Goal: Information Seeking & Learning: Find specific fact

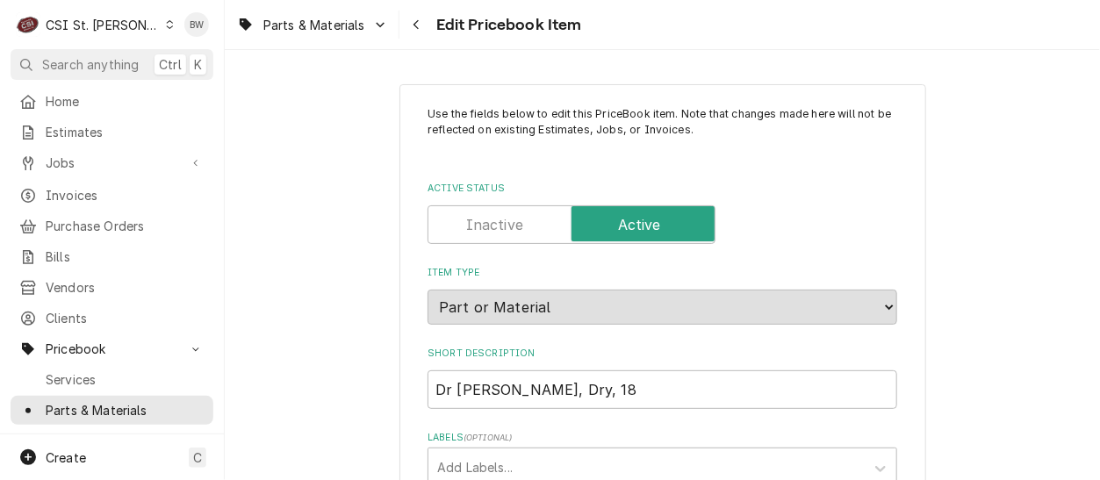
type textarea "x"
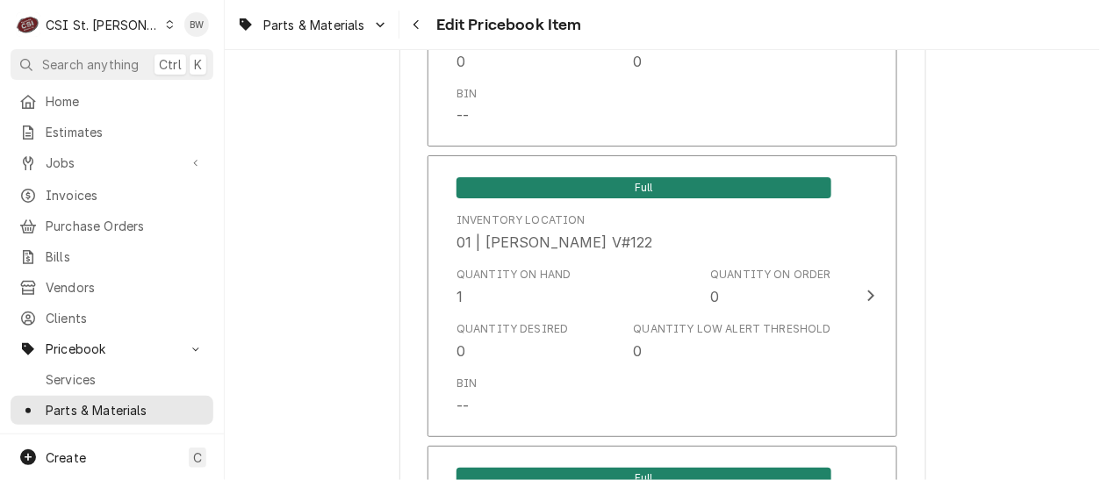
scroll to position [5618, 0]
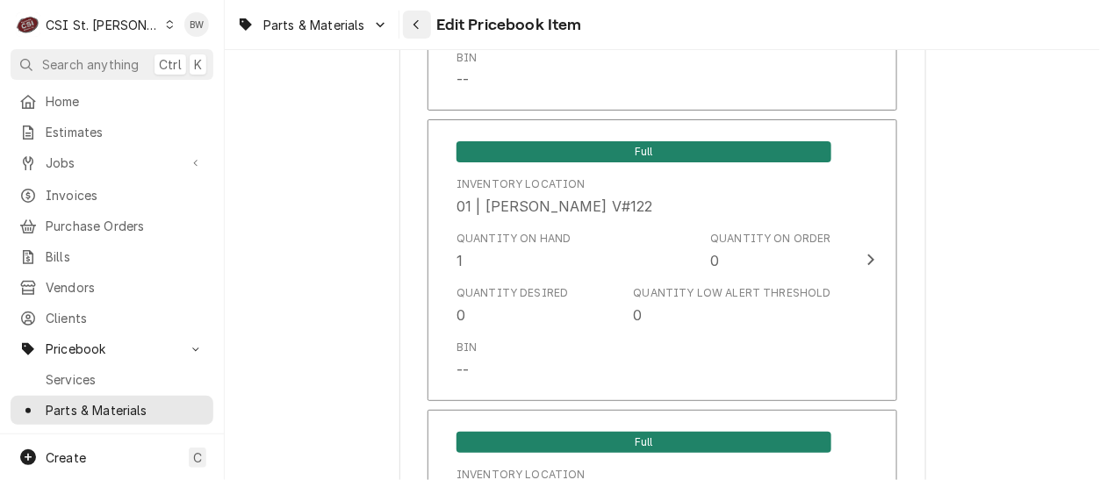
click at [416, 24] on icon "Navigate back" at bounding box center [415, 25] width 5 height 10
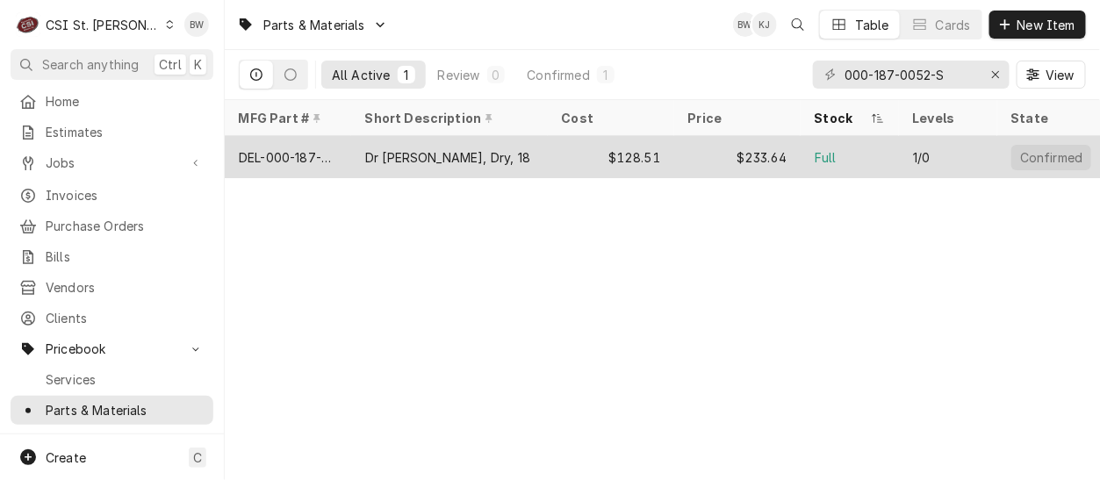
click at [303, 151] on div "DEL-000-187-0052-S" at bounding box center [288, 157] width 98 height 18
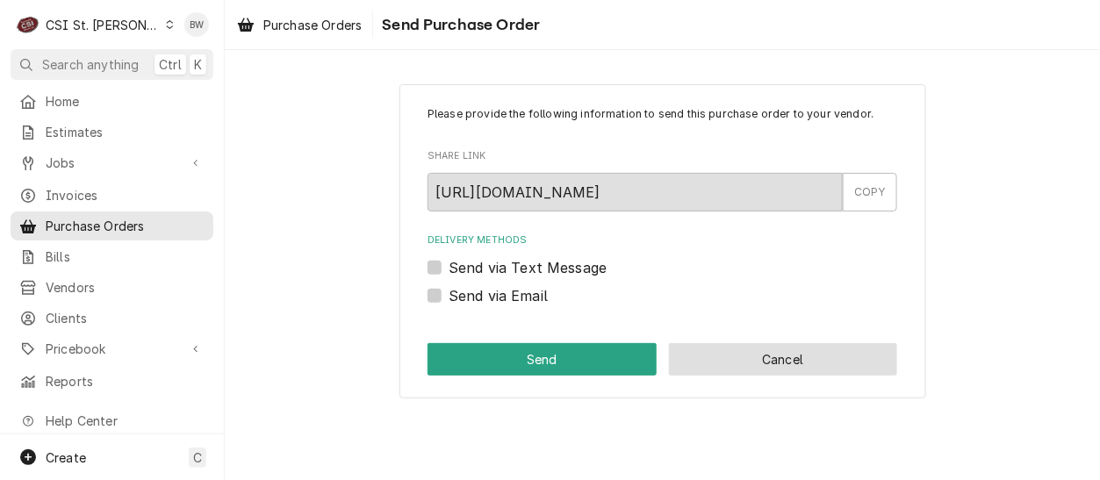
click at [727, 352] on button "Cancel" at bounding box center [783, 359] width 229 height 32
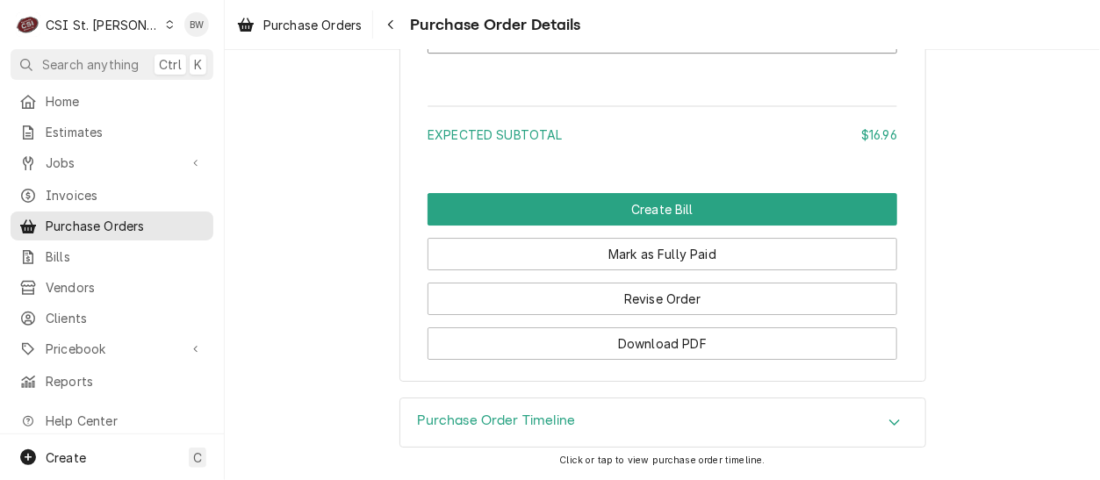
scroll to position [1810, 0]
click at [395, 23] on icon "Navigate back" at bounding box center [391, 24] width 8 height 12
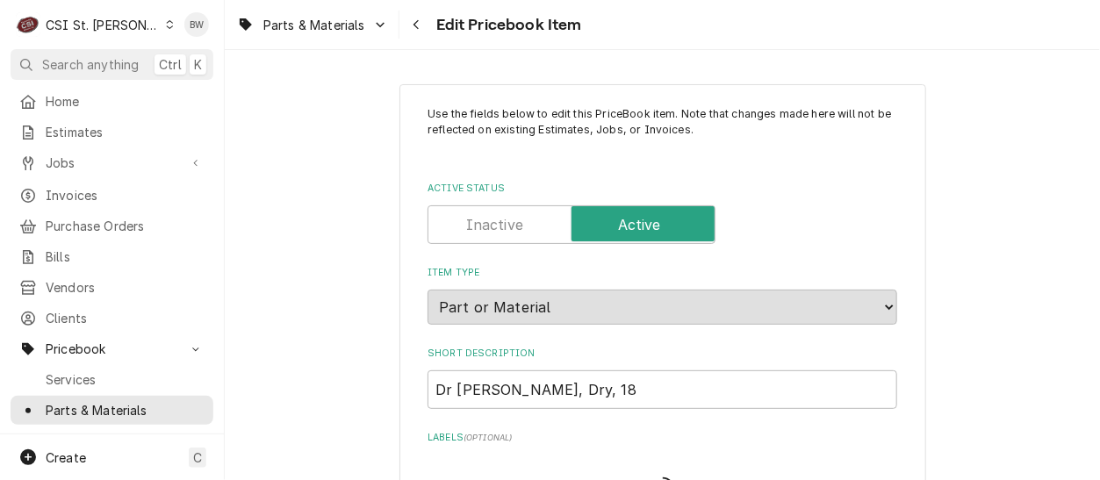
type textarea "x"
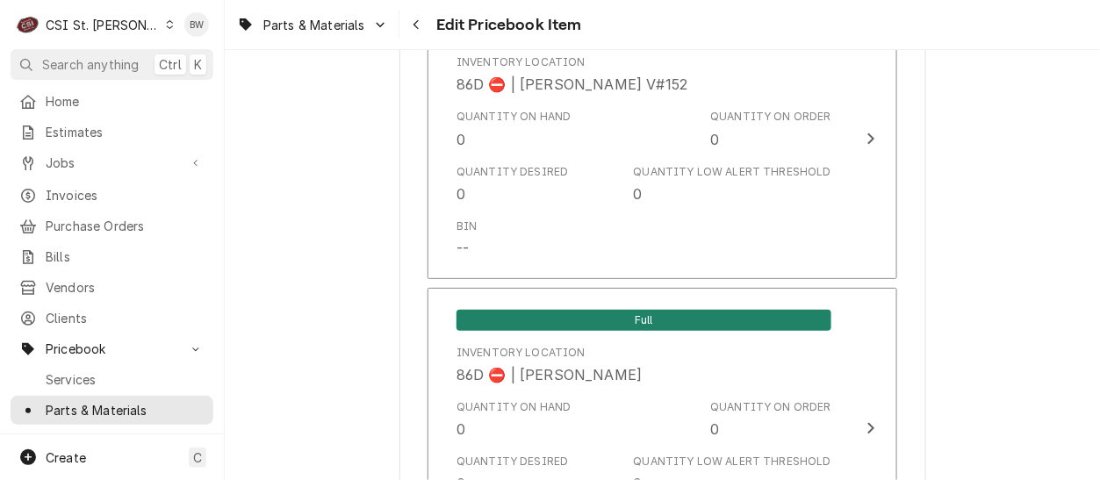
scroll to position [15206, 0]
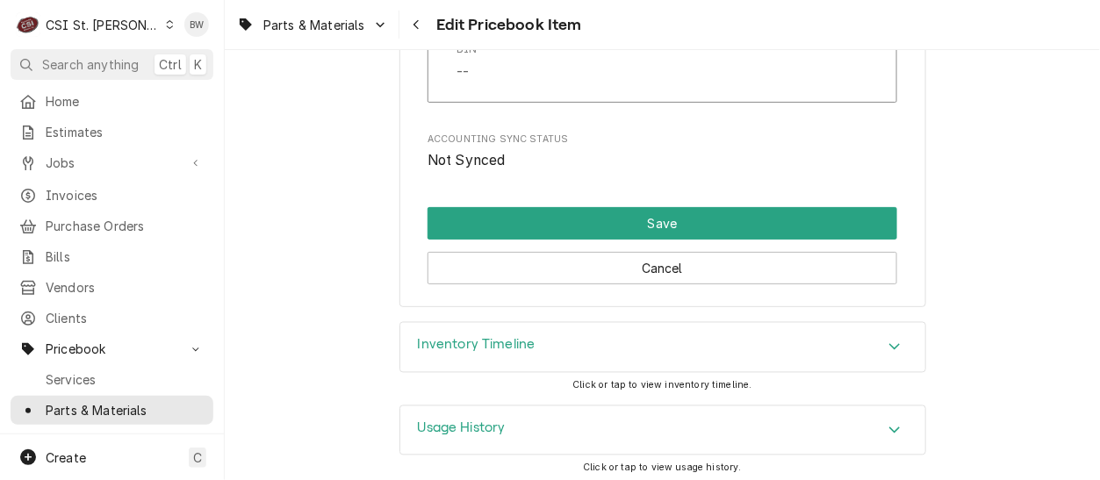
click at [494, 340] on h3 "Inventory Timeline" at bounding box center [477, 345] width 118 height 17
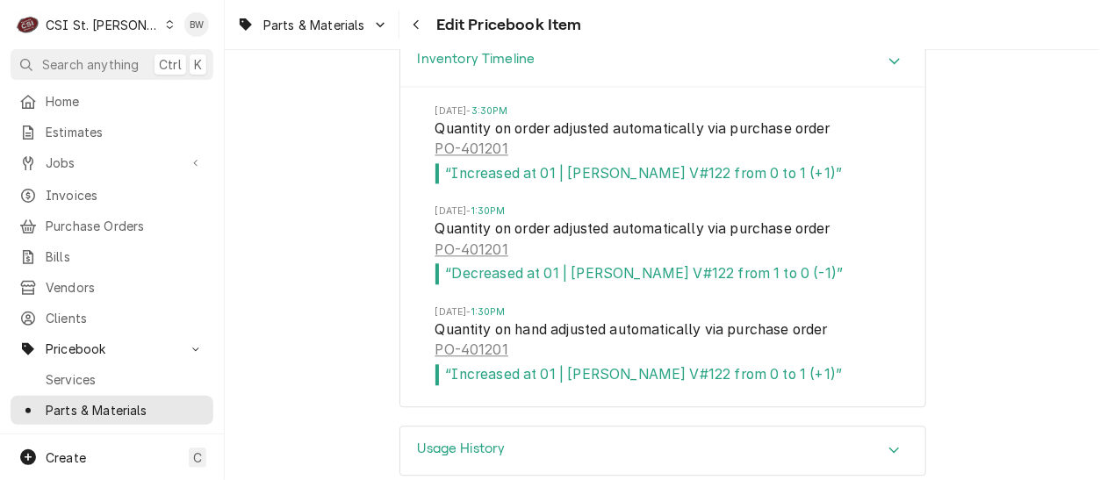
scroll to position [15513, 0]
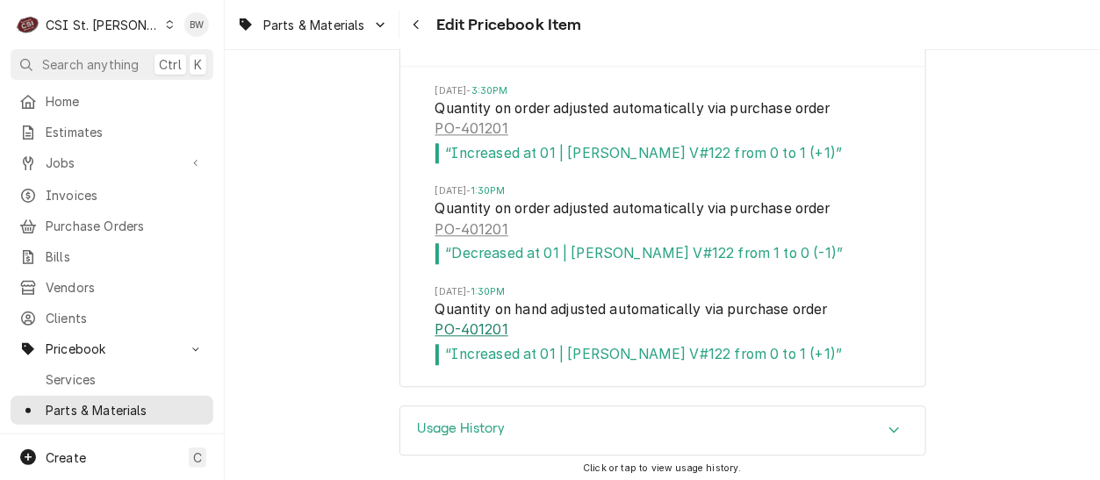
click at [477, 320] on link "PO-401201" at bounding box center [471, 330] width 73 height 21
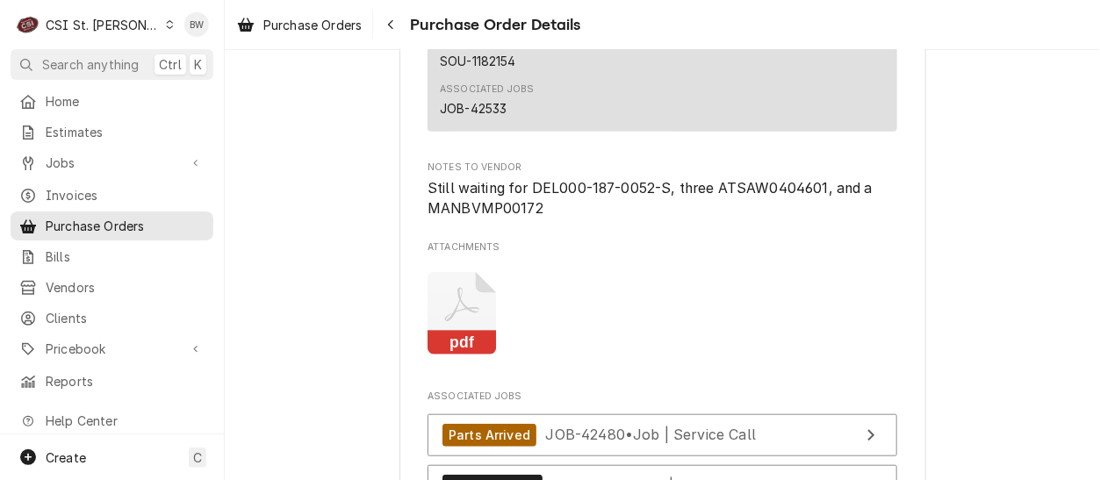
scroll to position [4301, 0]
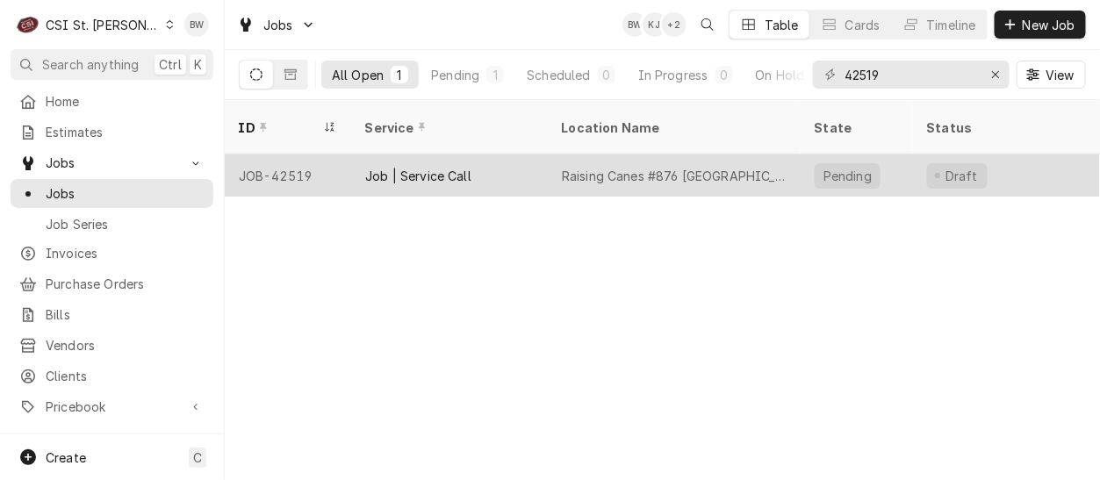
click at [298, 154] on div "JOB-42519" at bounding box center [288, 175] width 126 height 42
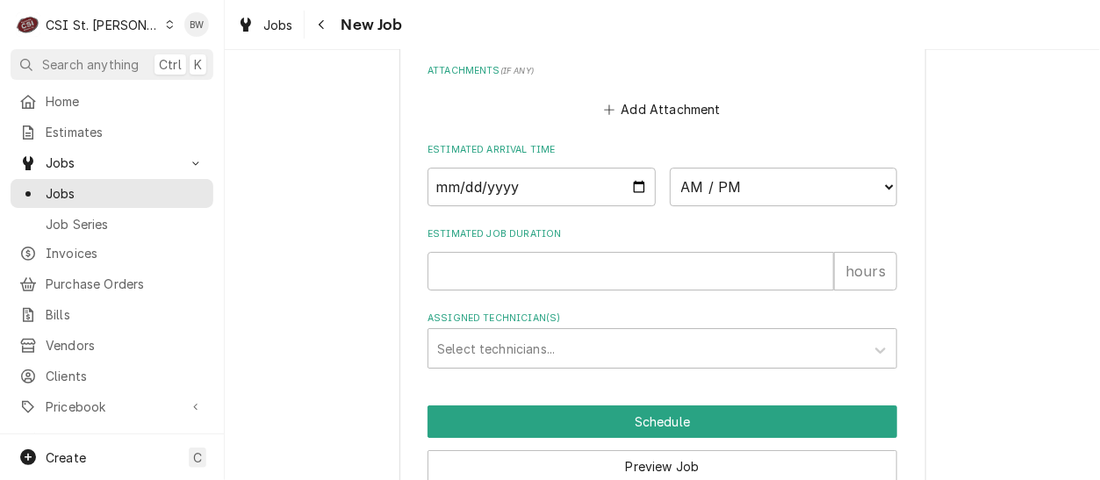
scroll to position [1819, 0]
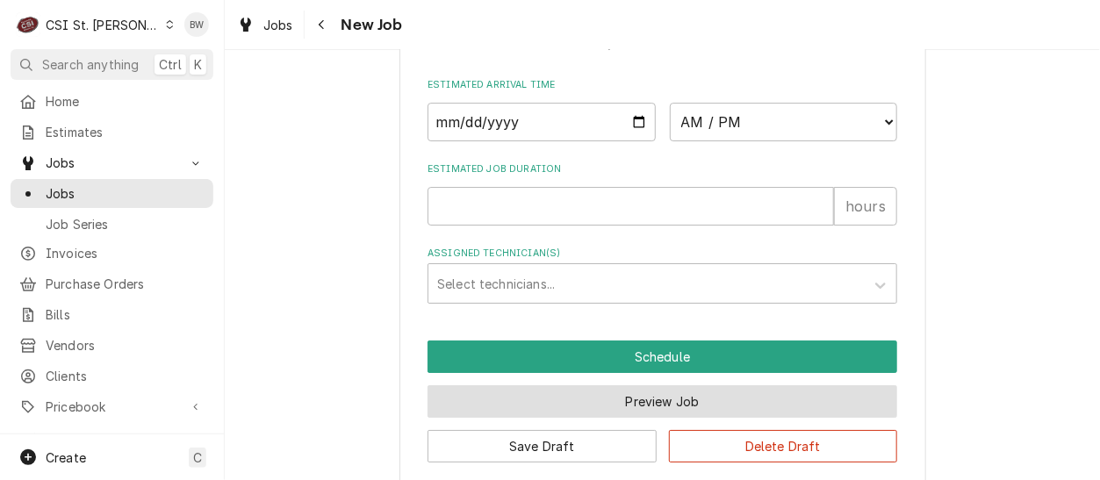
click at [550, 386] on button "Preview Job" at bounding box center [662, 401] width 470 height 32
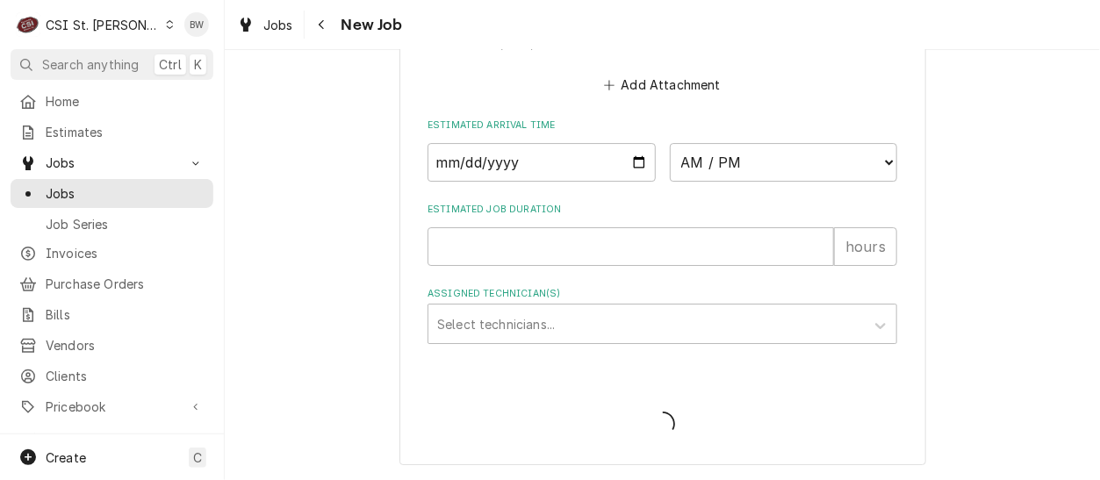
scroll to position [1756, 0]
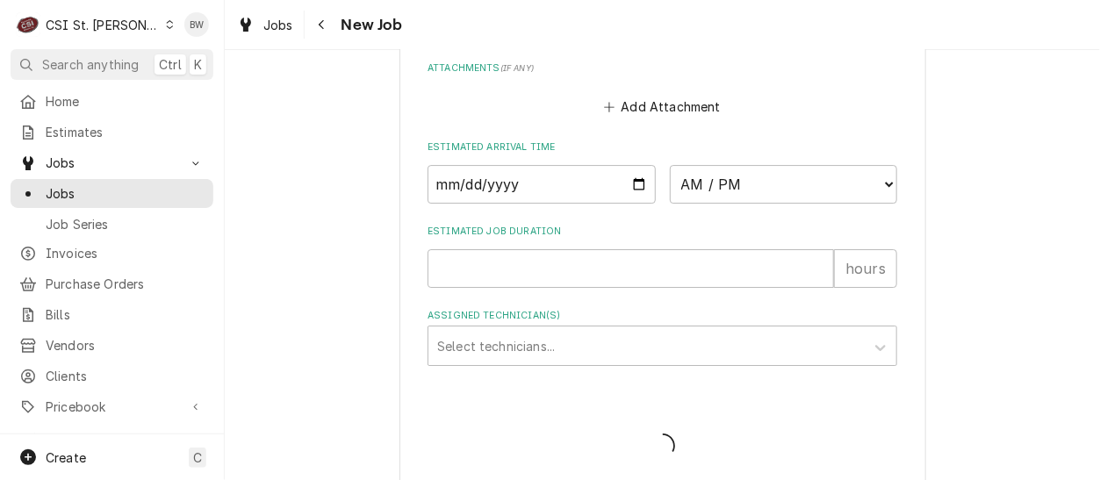
type textarea "x"
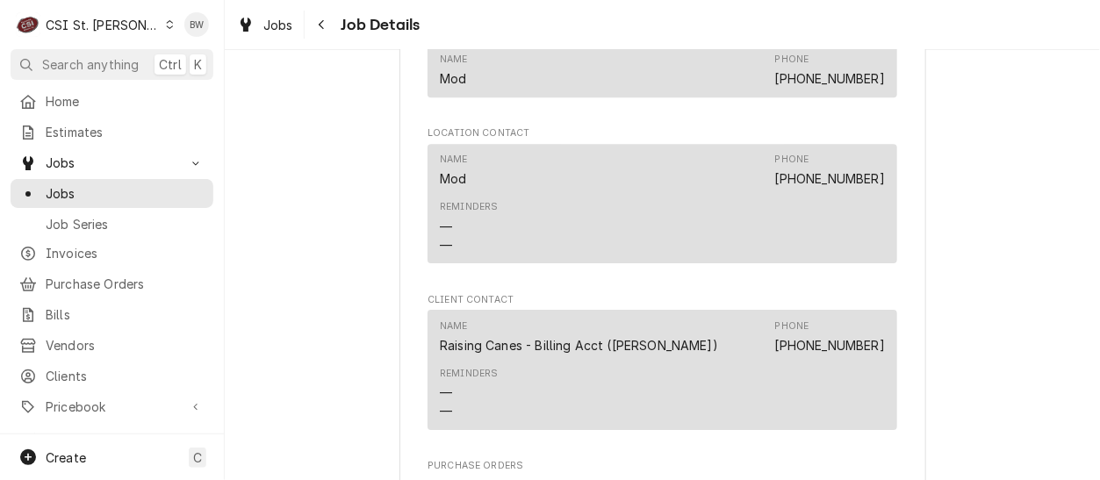
scroll to position [1957, 0]
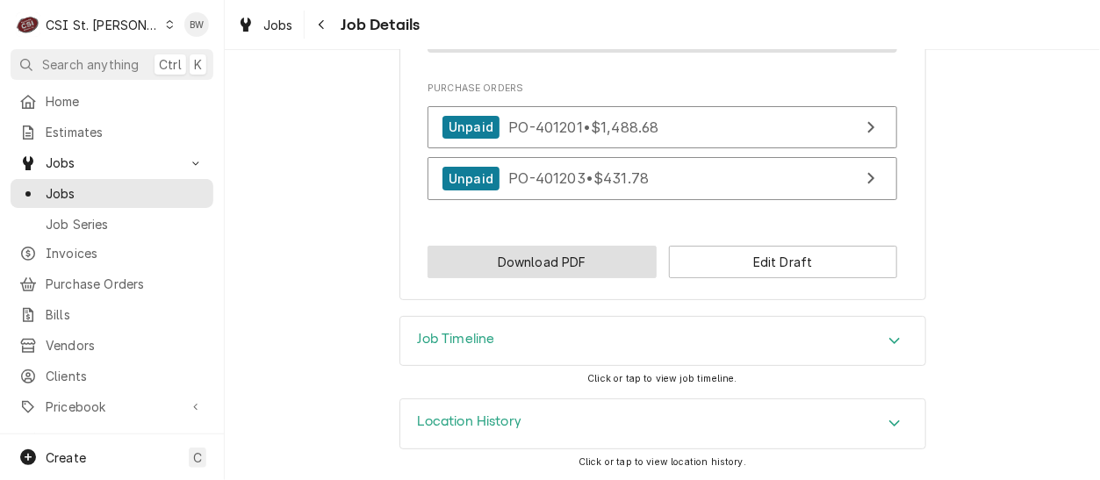
click at [569, 259] on button "Download PDF" at bounding box center [541, 262] width 229 height 32
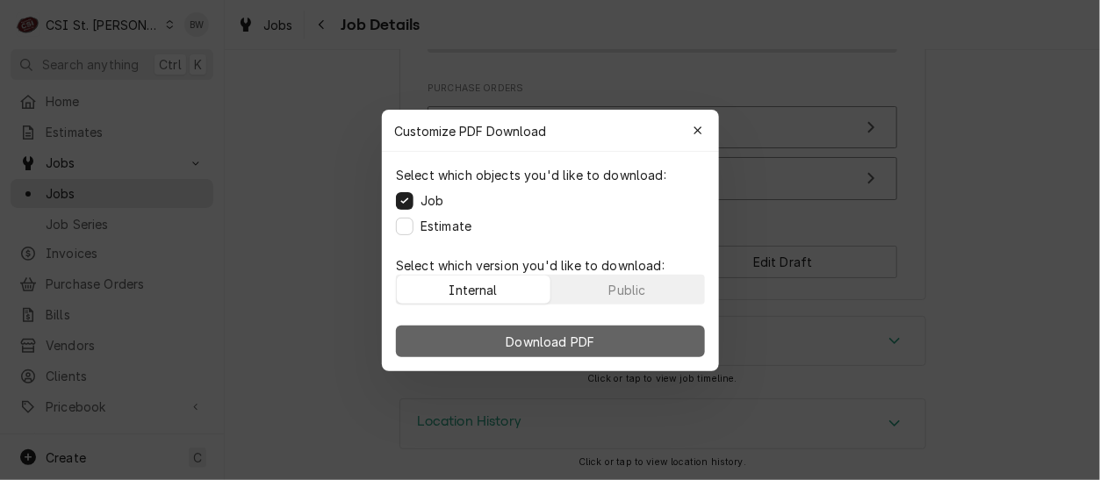
click at [521, 334] on span "Download PDF" at bounding box center [550, 341] width 96 height 18
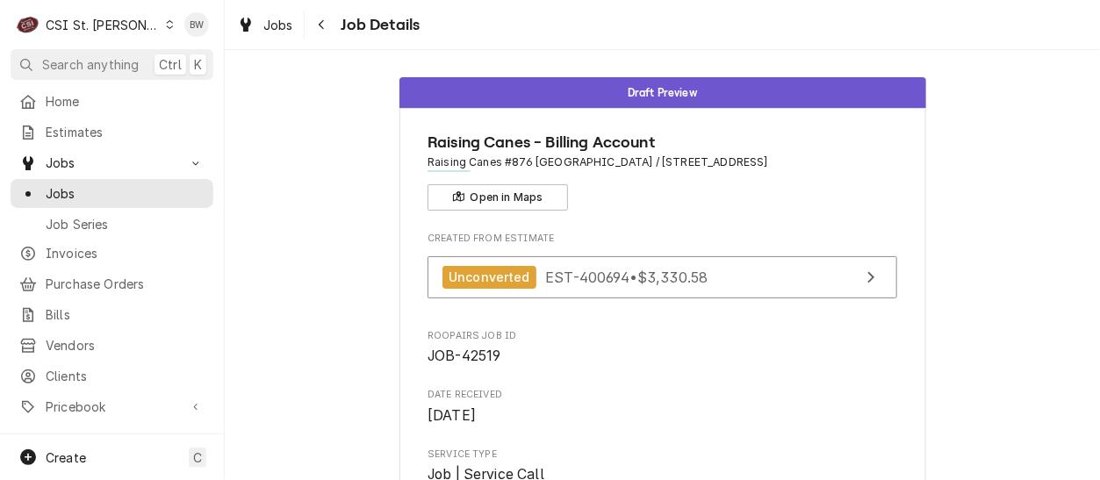
scroll to position [0, 0]
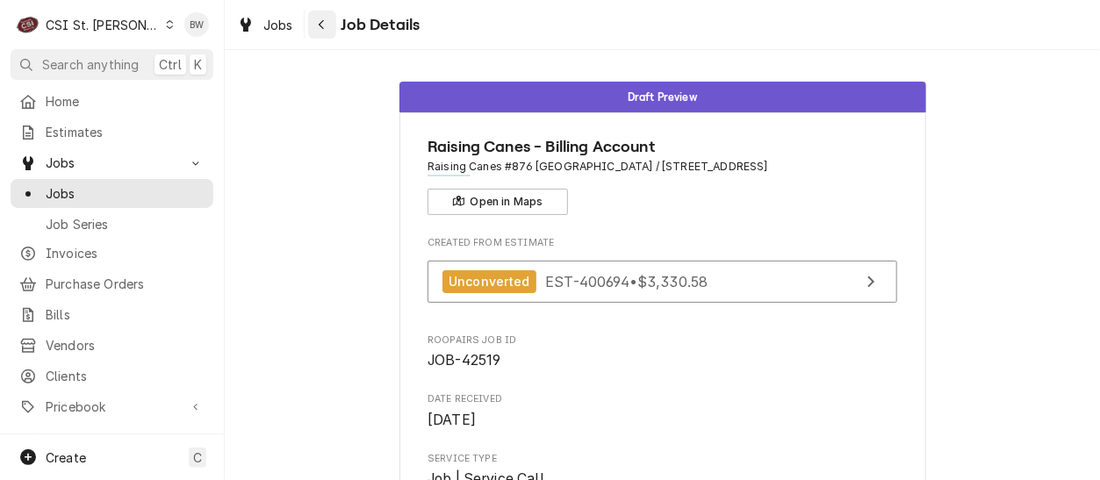
click at [316, 33] on button "Navigate back" at bounding box center [322, 25] width 28 height 28
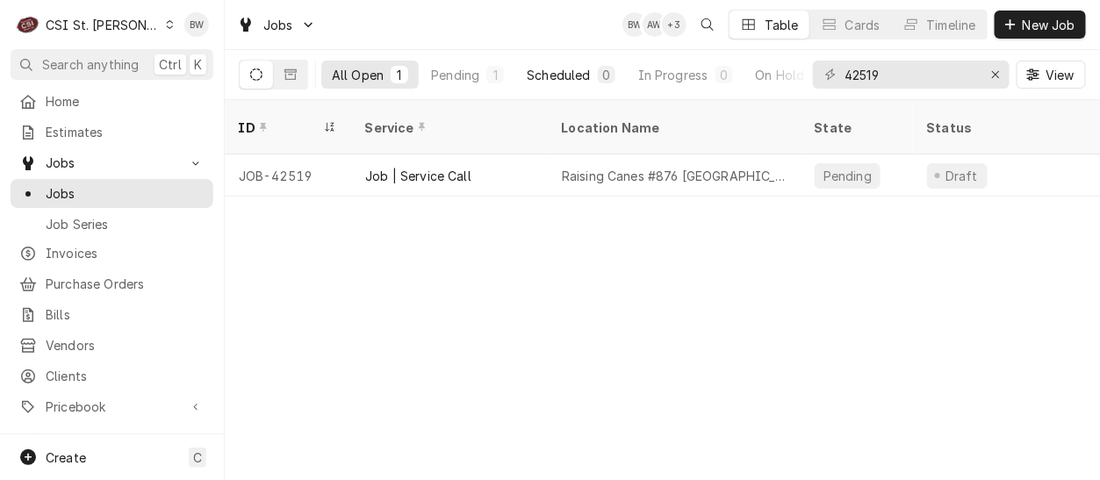
drag, startPoint x: 539, startPoint y: 52, endPoint x: 586, endPoint y: 76, distance: 53.4
click at [544, 55] on div "All Open 1 Pending 1 Scheduled 0 In Progress 0 On Hold 0 Completed 0" at bounding box center [564, 74] width 486 height 49
click at [404, 252] on div "ID Service Location Name State Status Labels Techs Date Received Client Locatio…" at bounding box center [662, 290] width 875 height 380
drag, startPoint x: 886, startPoint y: 77, endPoint x: 821, endPoint y: 76, distance: 65.0
click at [830, 76] on div "42519" at bounding box center [911, 75] width 197 height 28
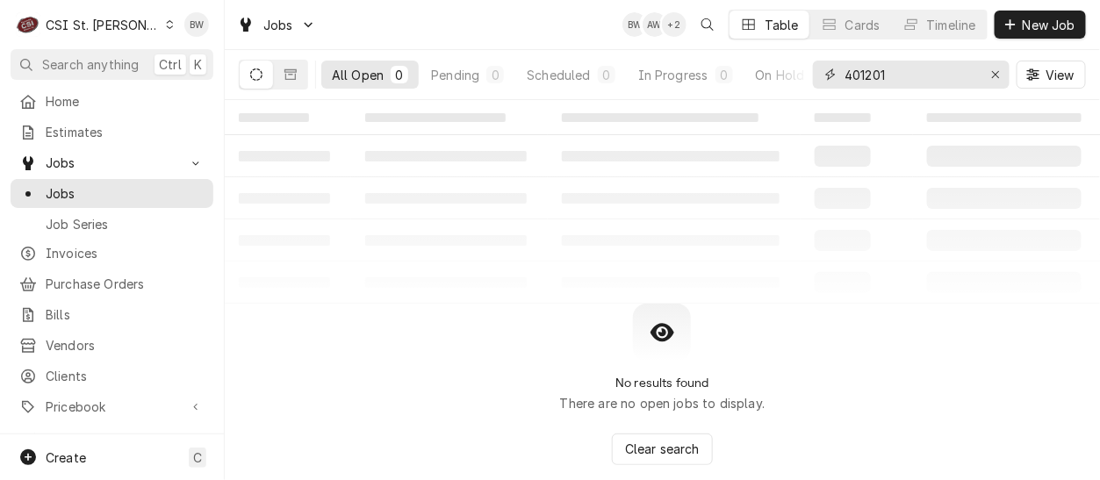
drag, startPoint x: 900, startPoint y: 81, endPoint x: 829, endPoint y: 76, distance: 71.2
click at [830, 76] on div "401201" at bounding box center [911, 75] width 197 height 28
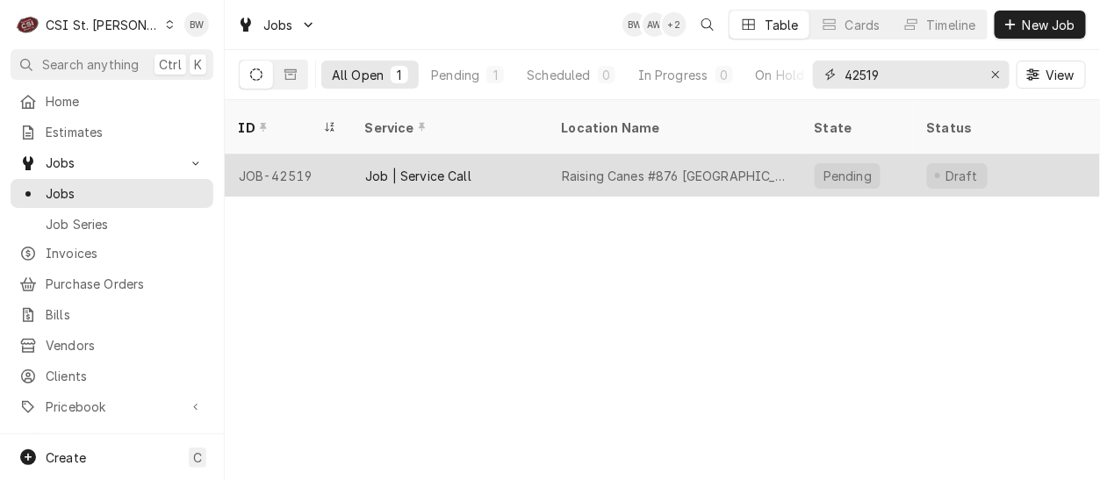
type input "42519"
click at [334, 157] on div "JOB-42519" at bounding box center [288, 175] width 126 height 42
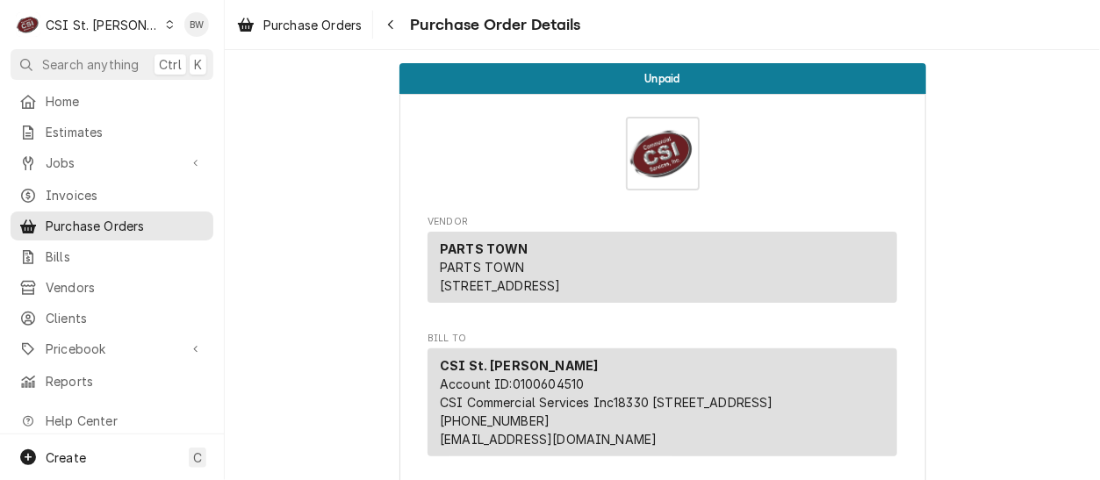
scroll to position [4301, 0]
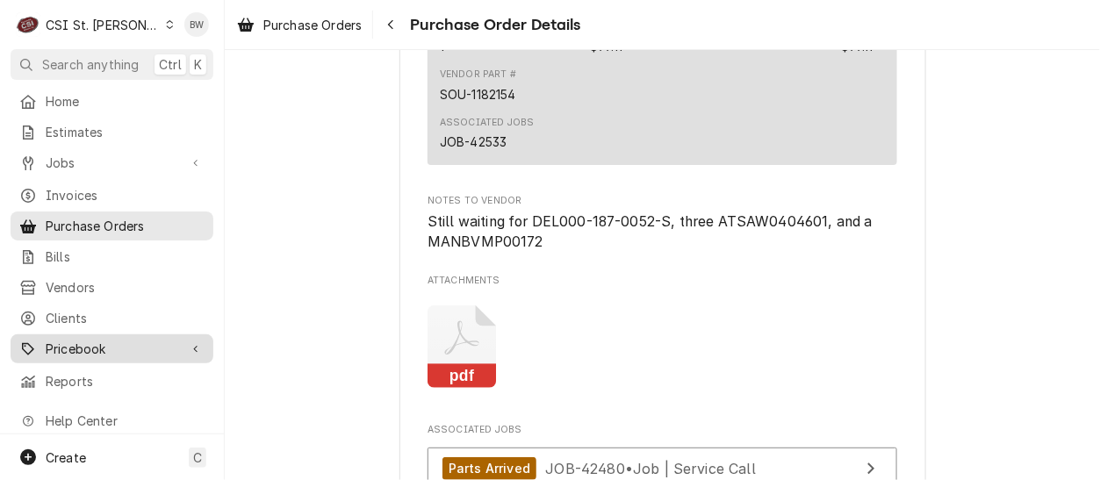
click at [137, 352] on link "Pricebook" at bounding box center [112, 348] width 203 height 29
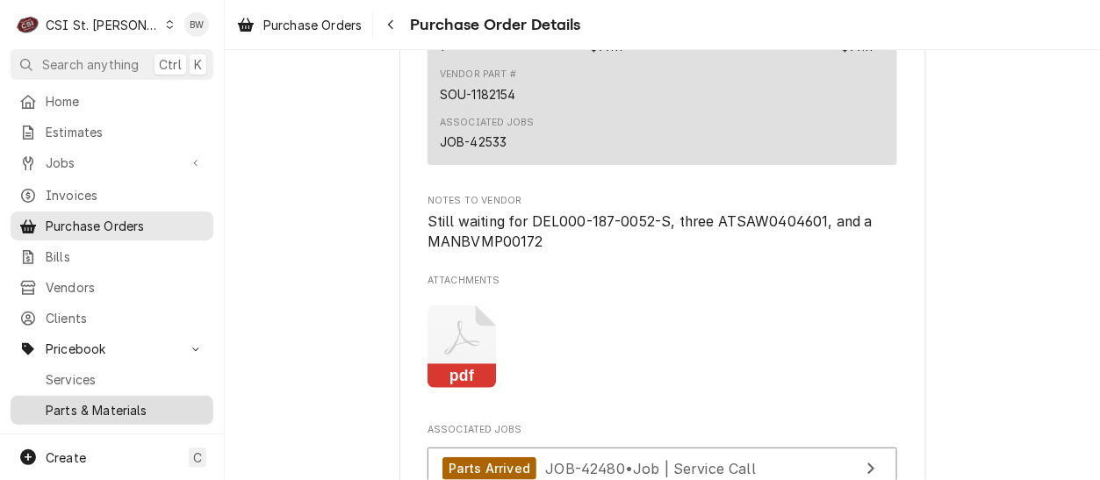
click at [136, 401] on span "Parts & Materials" at bounding box center [125, 410] width 159 height 18
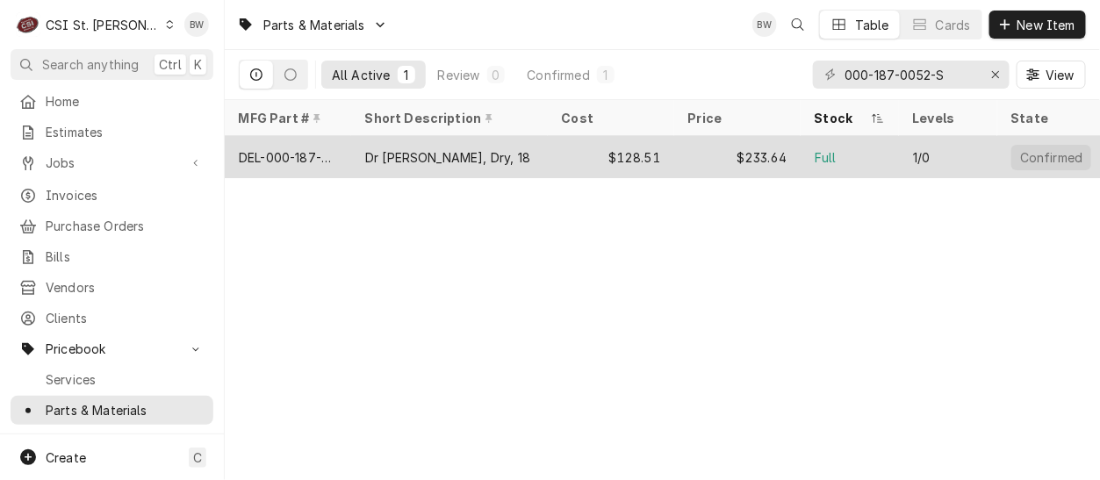
click at [285, 150] on div "DEL-000-187-0052-S" at bounding box center [288, 157] width 98 height 18
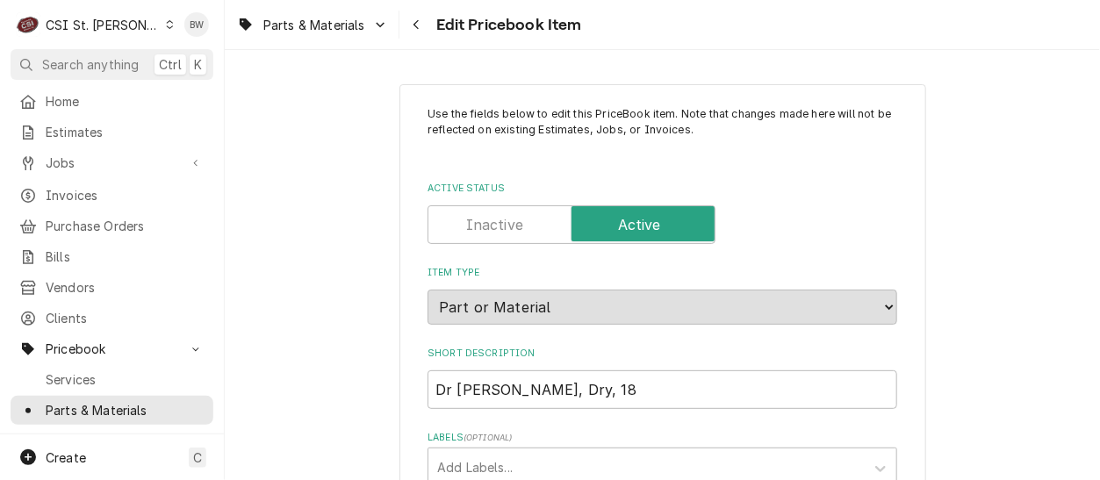
type textarea "x"
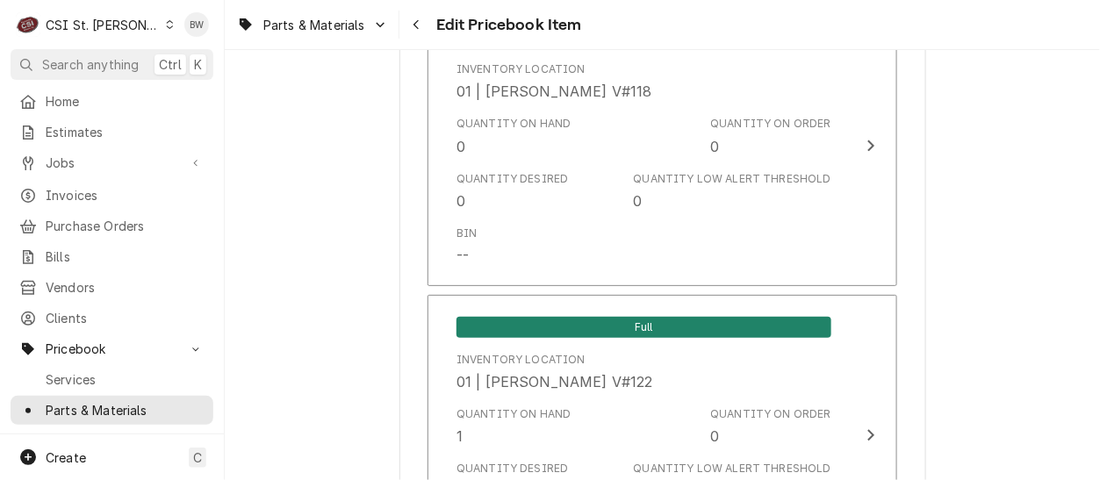
scroll to position [5530, 0]
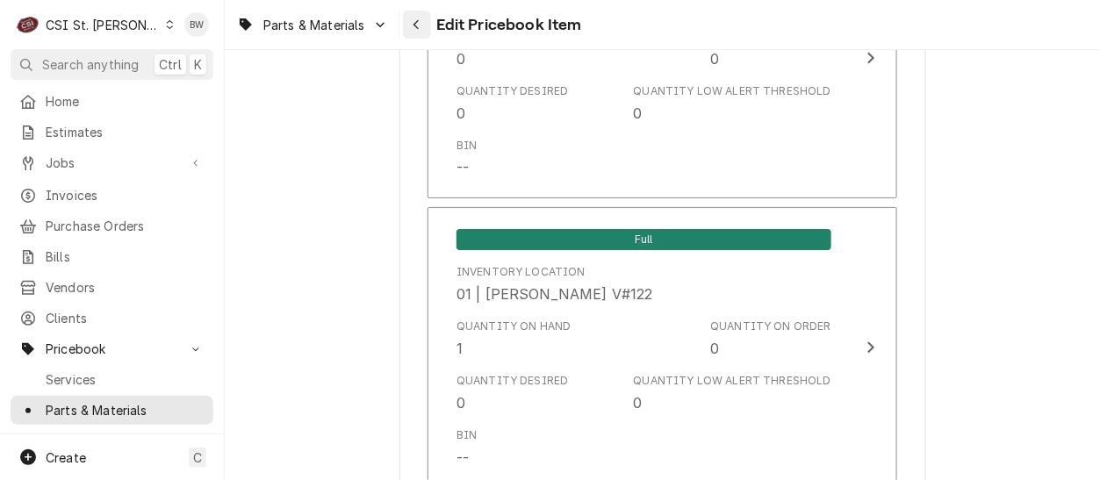
click at [414, 25] on icon "Navigate back" at bounding box center [417, 24] width 8 height 12
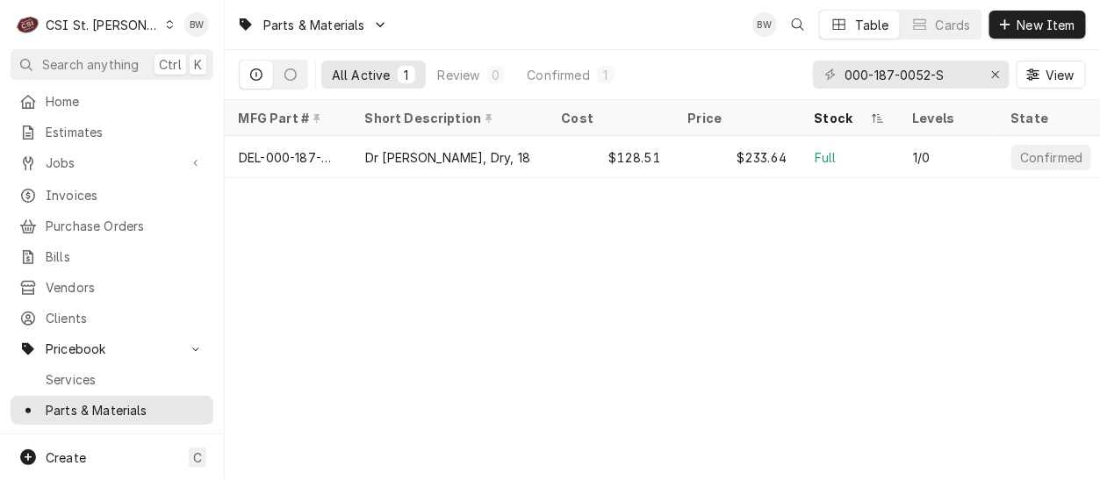
drag, startPoint x: 523, startPoint y: 269, endPoint x: 520, endPoint y: 278, distance: 9.5
click at [520, 276] on div "Parts & Materials BW Table Cards New Item All Active 1 Review 0 Confirmed 1 000…" at bounding box center [662, 240] width 875 height 480
click at [399, 276] on div "Parts & Materials BW Table Cards New Item All Active 1 Review 0 Confirmed 1 000…" at bounding box center [662, 240] width 875 height 480
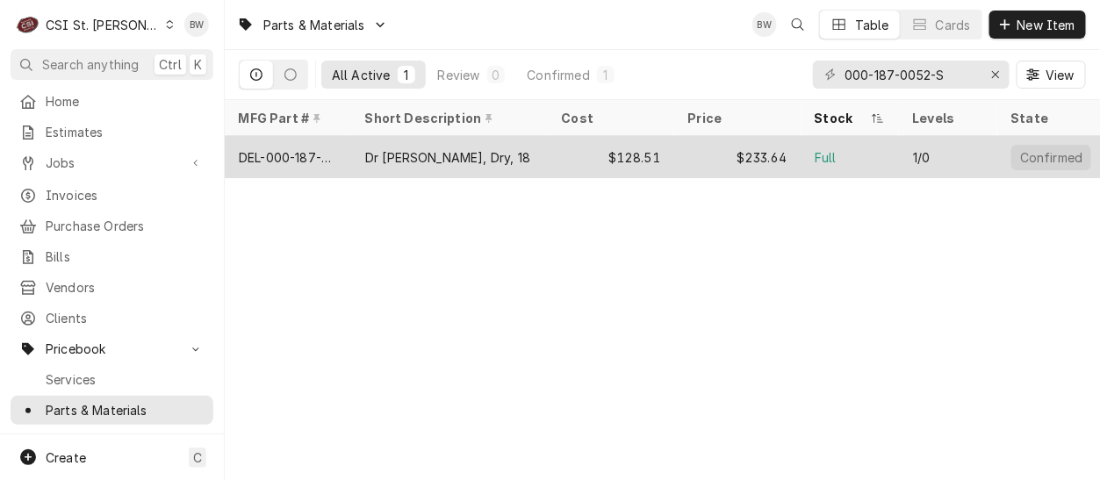
click at [287, 156] on div "DEL-000-187-0052-S" at bounding box center [288, 157] width 98 height 18
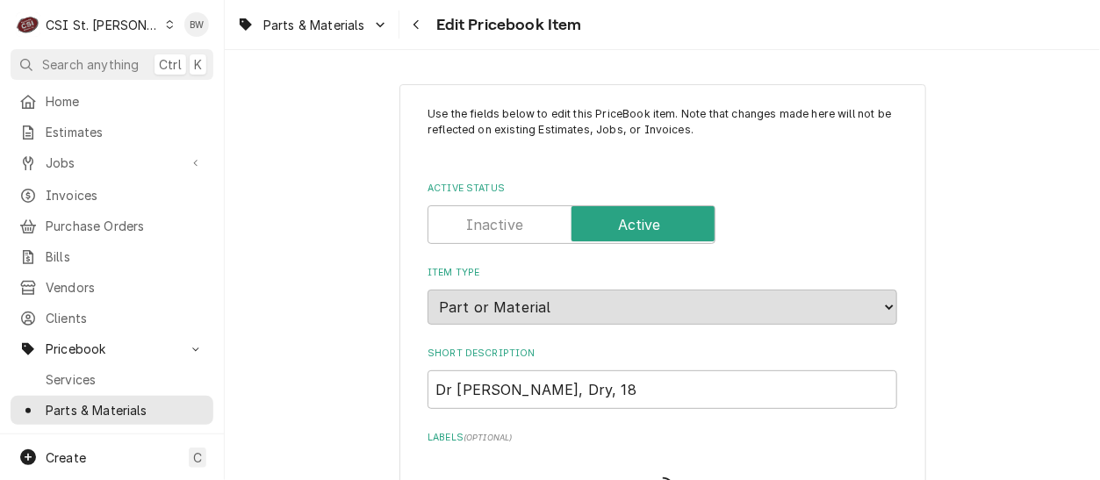
type textarea "x"
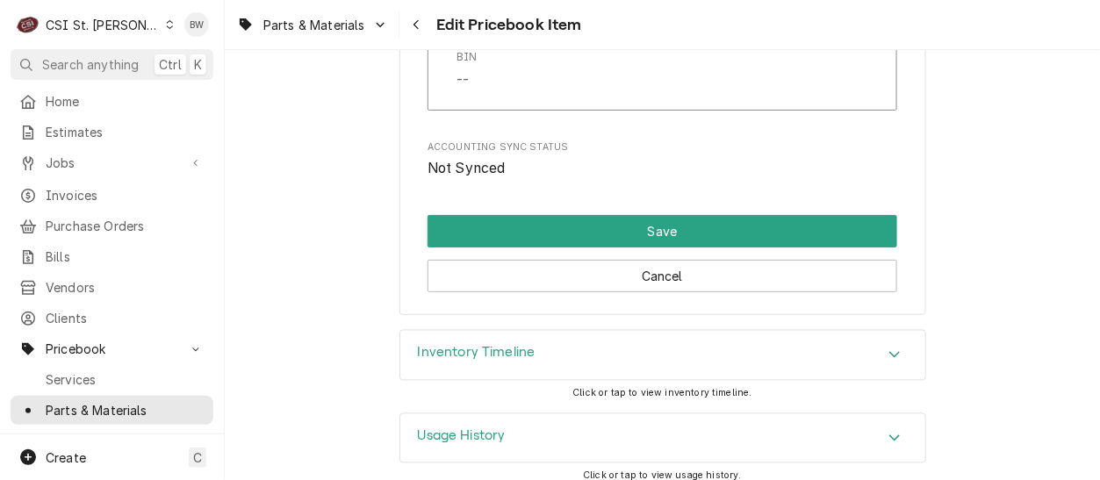
scroll to position [15206, 0]
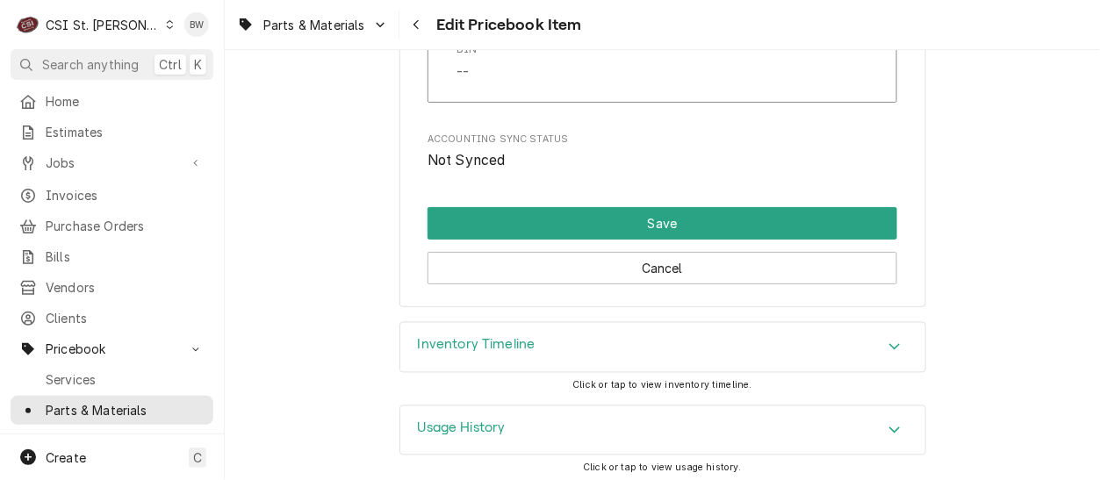
click at [482, 337] on h3 "Inventory Timeline" at bounding box center [477, 345] width 118 height 17
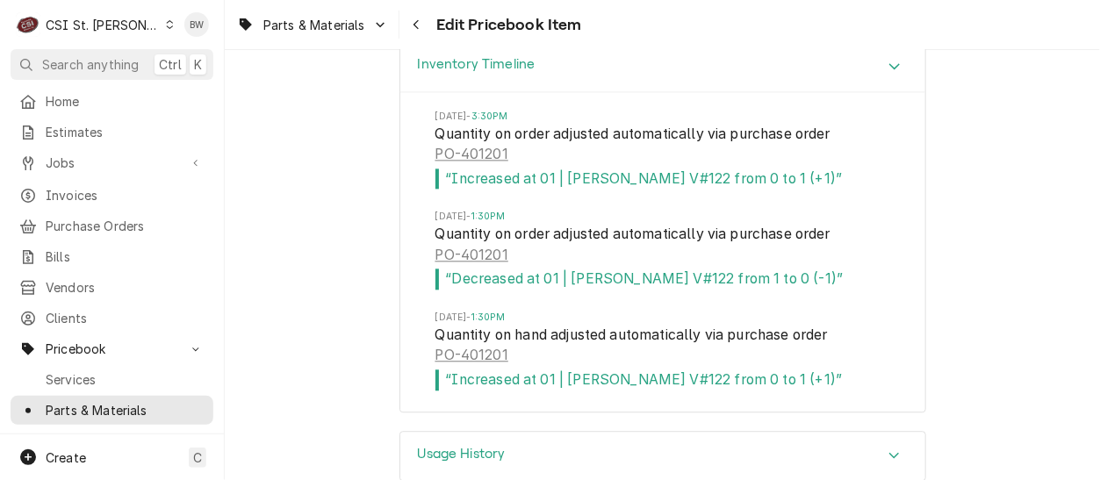
scroll to position [15513, 0]
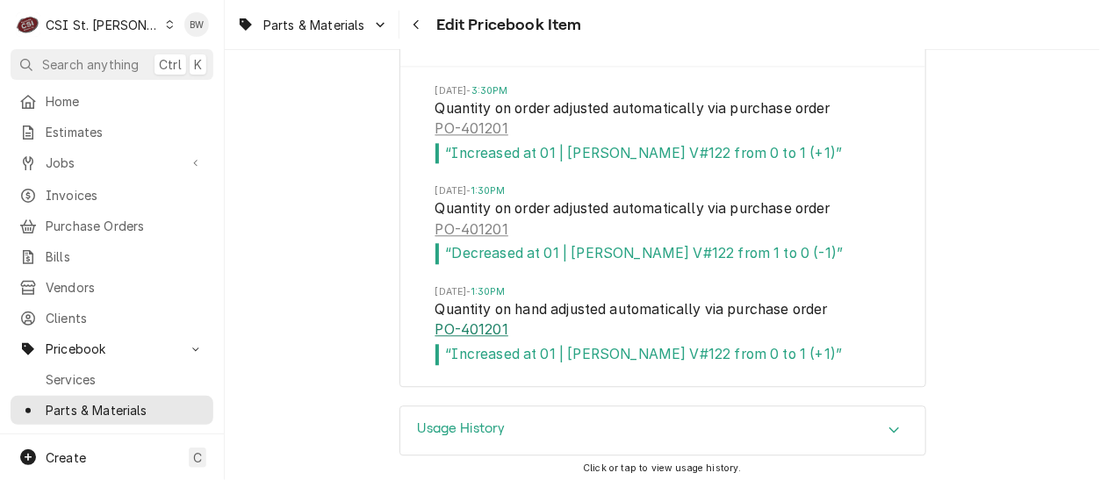
click at [469, 322] on link "PO-401201" at bounding box center [471, 330] width 73 height 21
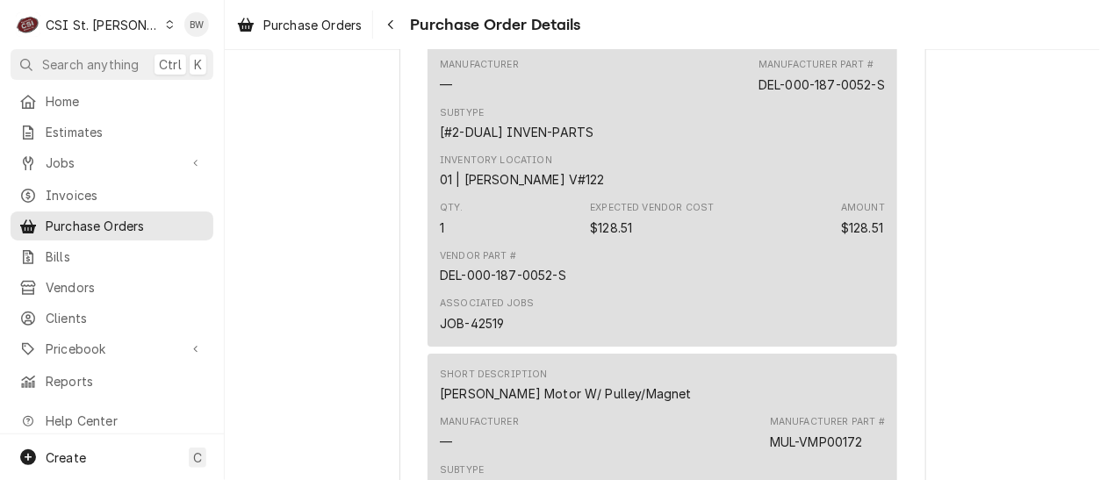
scroll to position [1580, 0]
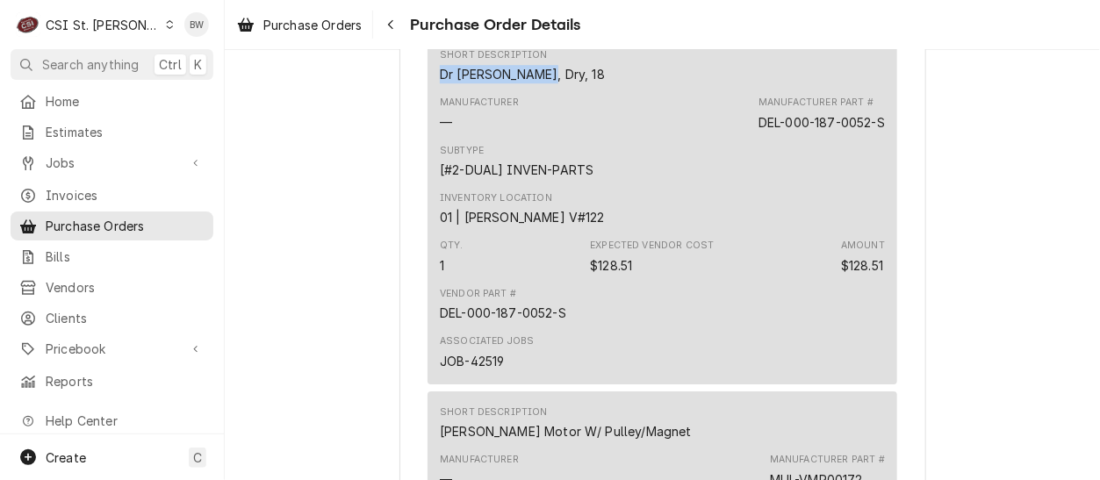
drag, startPoint x: 529, startPoint y: 133, endPoint x: 414, endPoint y: 128, distance: 115.1
drag, startPoint x: 414, startPoint y: 128, endPoint x: 446, endPoint y: 128, distance: 31.6
copy div "Dr [PERSON_NAME], Dry, 18"
